Goal: Information Seeking & Learning: Learn about a topic

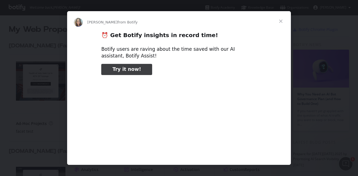
type input "26538"
click at [278, 23] on span "Close" at bounding box center [280, 21] width 20 height 20
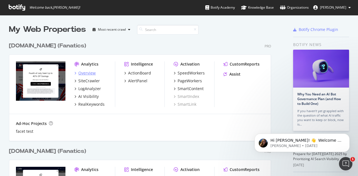
click at [88, 72] on div "Overview" at bounding box center [86, 73] width 17 height 6
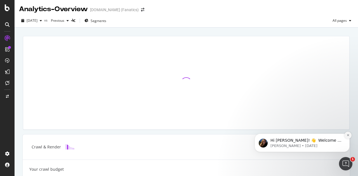
click at [346, 135] on button "Dismiss notification" at bounding box center [347, 135] width 7 height 7
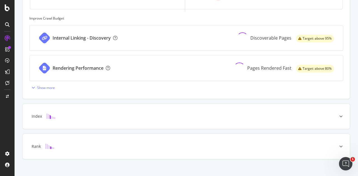
scroll to position [226, 0]
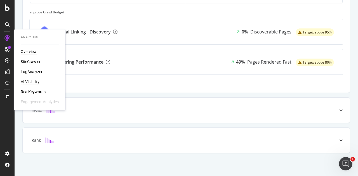
click at [28, 83] on div "AI Visibility" at bounding box center [30, 82] width 19 height 6
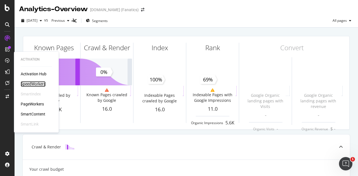
click at [34, 85] on div "SpeedWorkers" at bounding box center [33, 84] width 25 height 6
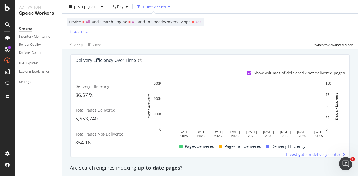
scroll to position [96, 0]
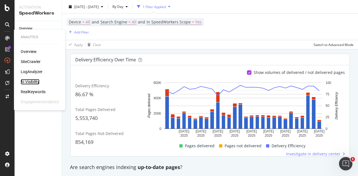
click at [38, 83] on div "AI Visibility" at bounding box center [30, 82] width 19 height 6
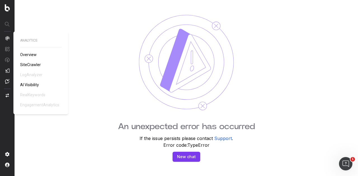
click at [31, 57] on span "Overview" at bounding box center [28, 55] width 16 height 4
